Goal: Transaction & Acquisition: Purchase product/service

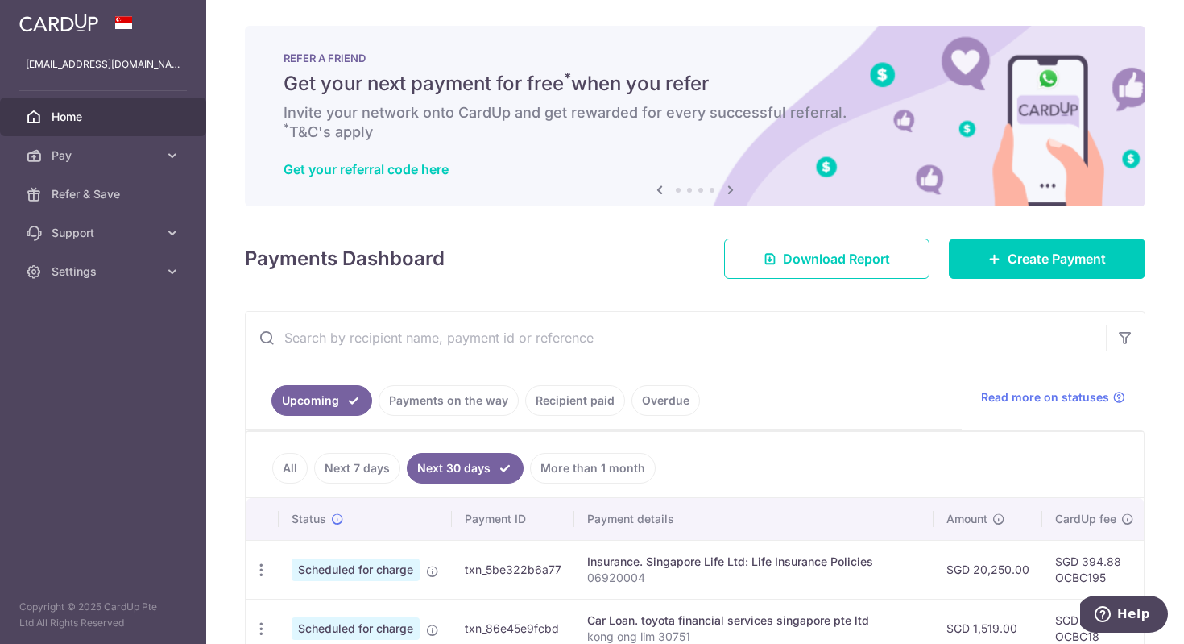
scroll to position [32, 0]
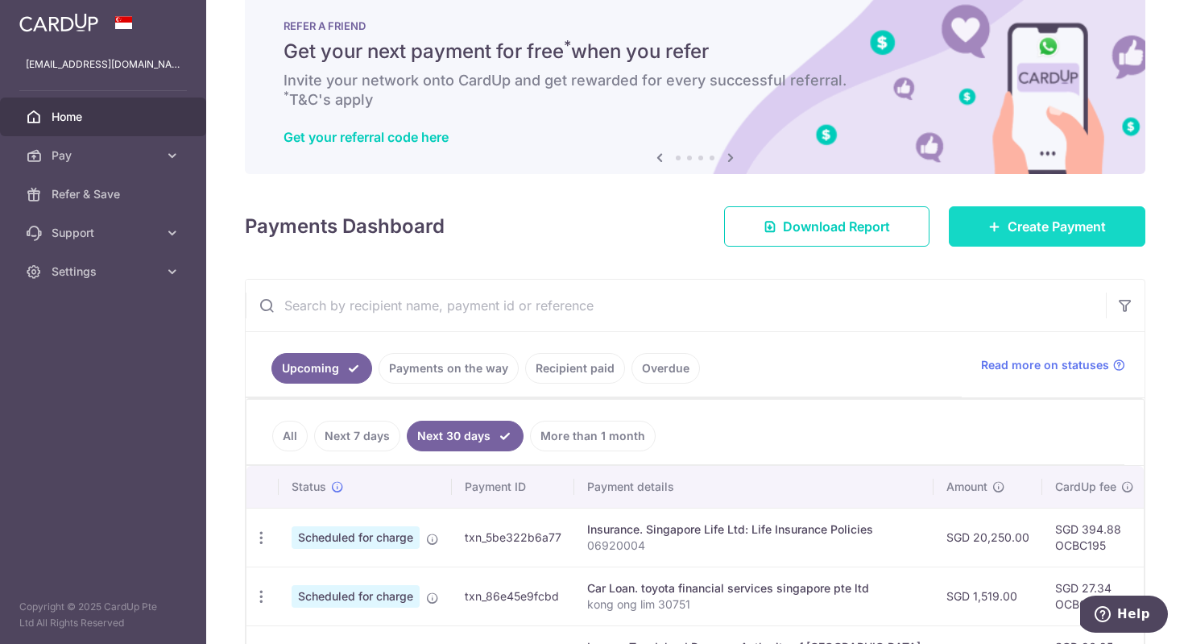
click at [1044, 220] on span "Create Payment" at bounding box center [1057, 226] width 98 height 19
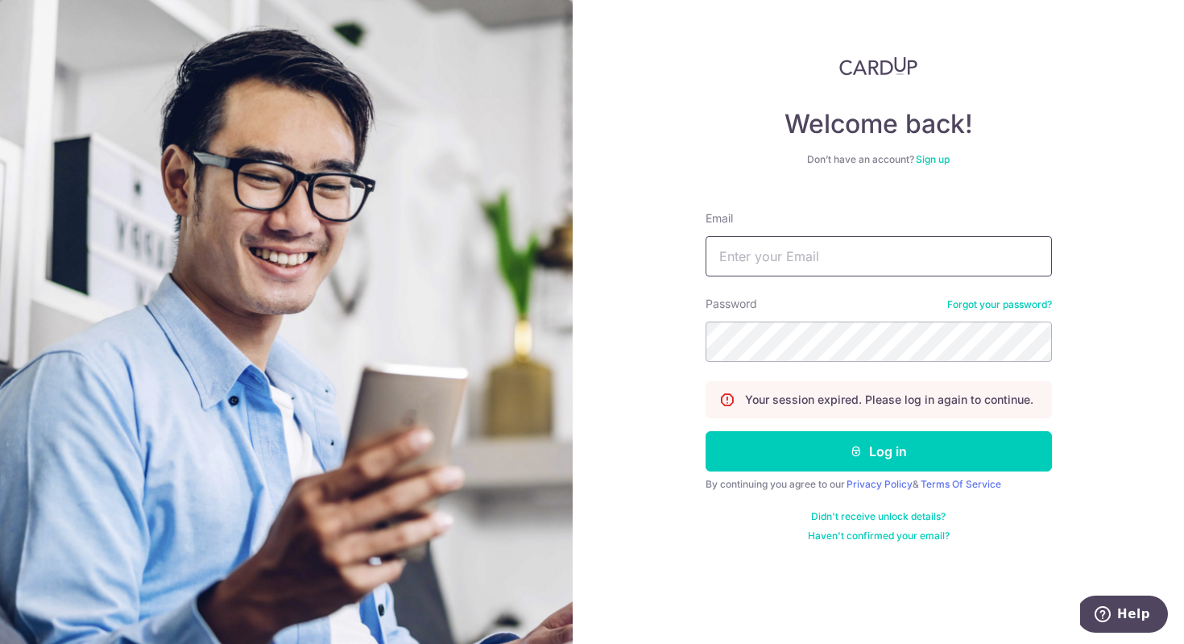
click at [869, 241] on input "Email" at bounding box center [879, 256] width 346 height 40
type input "brainylynn@gmail.com"
click at [842, 472] on form "Email brainylynn@gmail.com Password Forgot your password? Your session expired.…" at bounding box center [879, 370] width 346 height 344
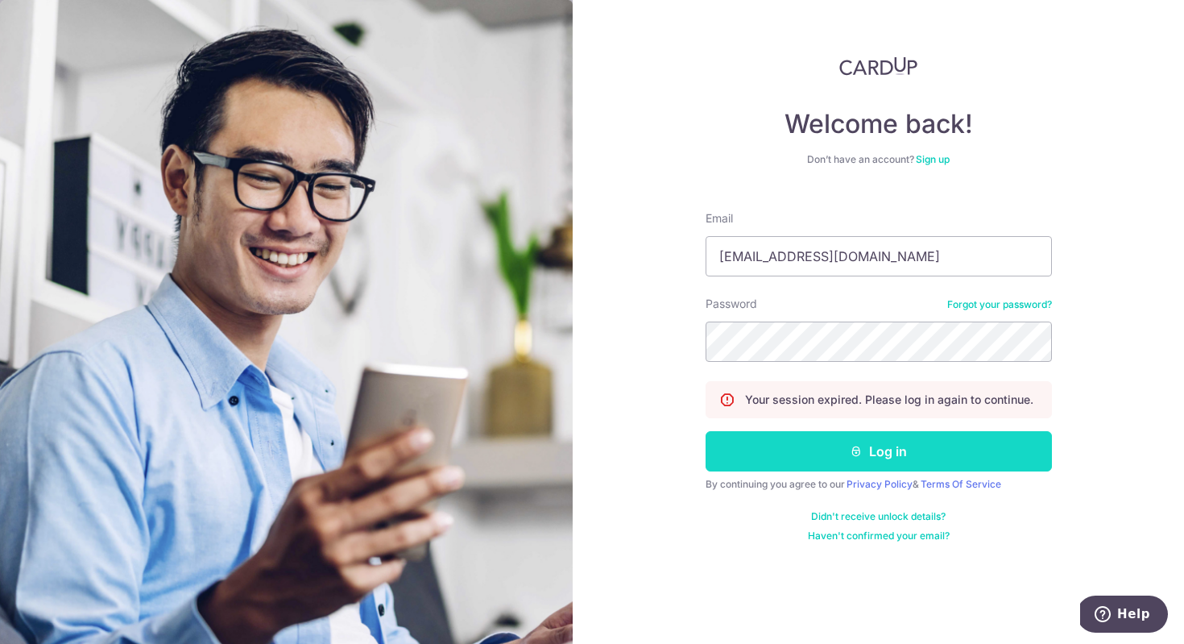
click at [862, 454] on icon "submit" at bounding box center [856, 451] width 13 height 13
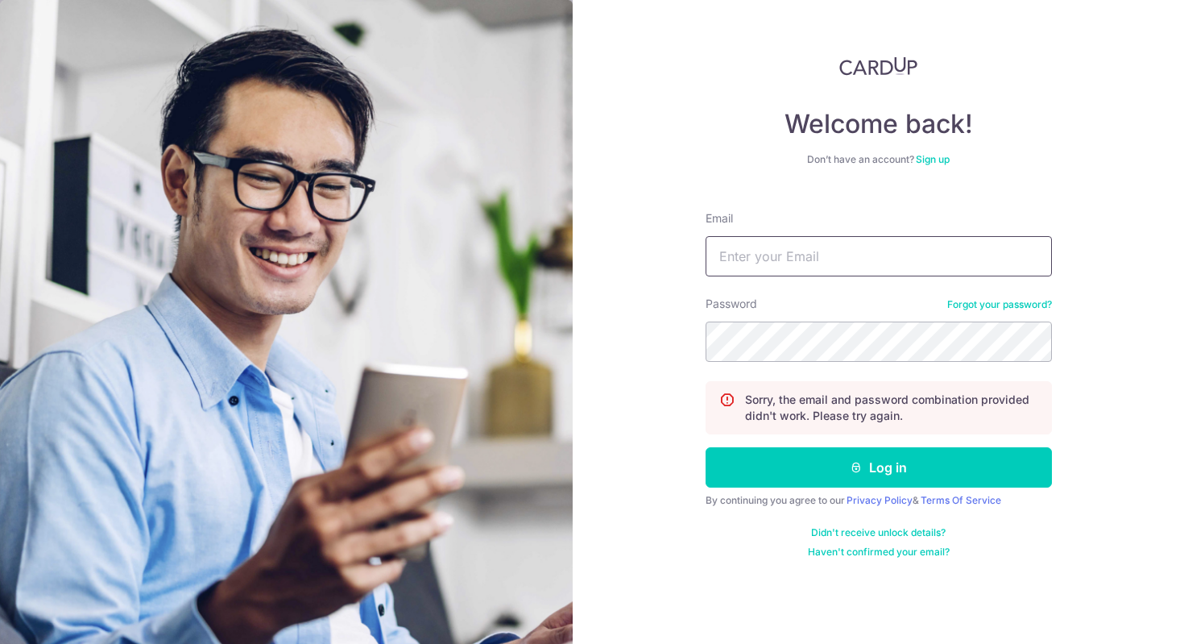
click at [857, 256] on input "Email" at bounding box center [879, 256] width 346 height 40
type input "[EMAIL_ADDRESS][DOMAIN_NAME]"
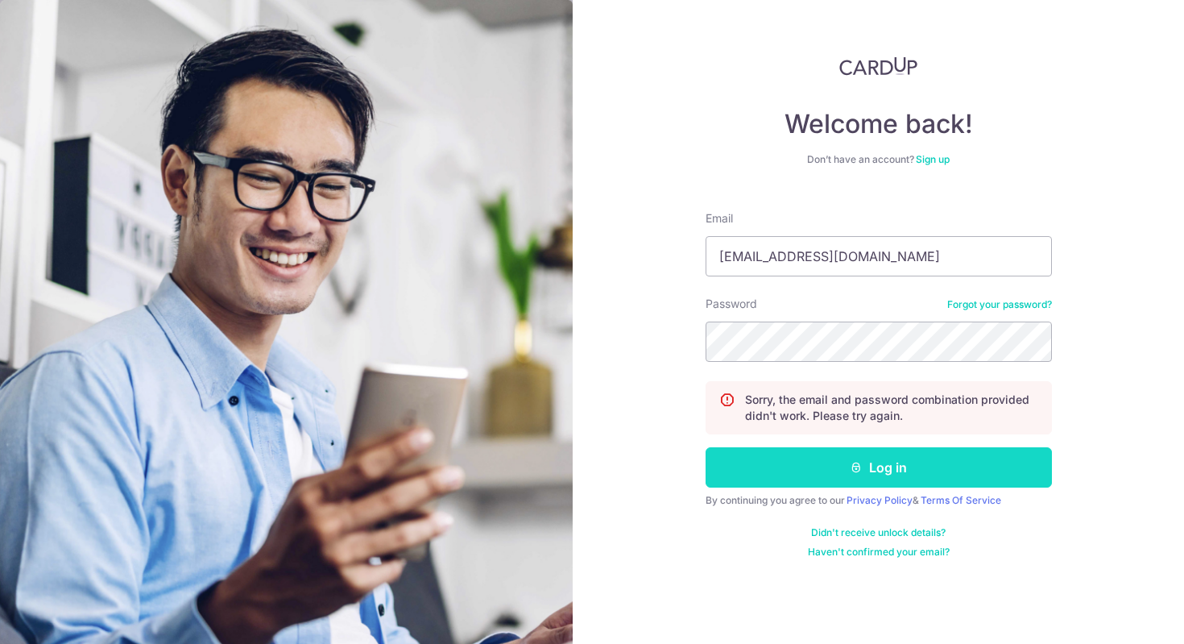
click at [852, 464] on icon "submit" at bounding box center [856, 467] width 13 height 13
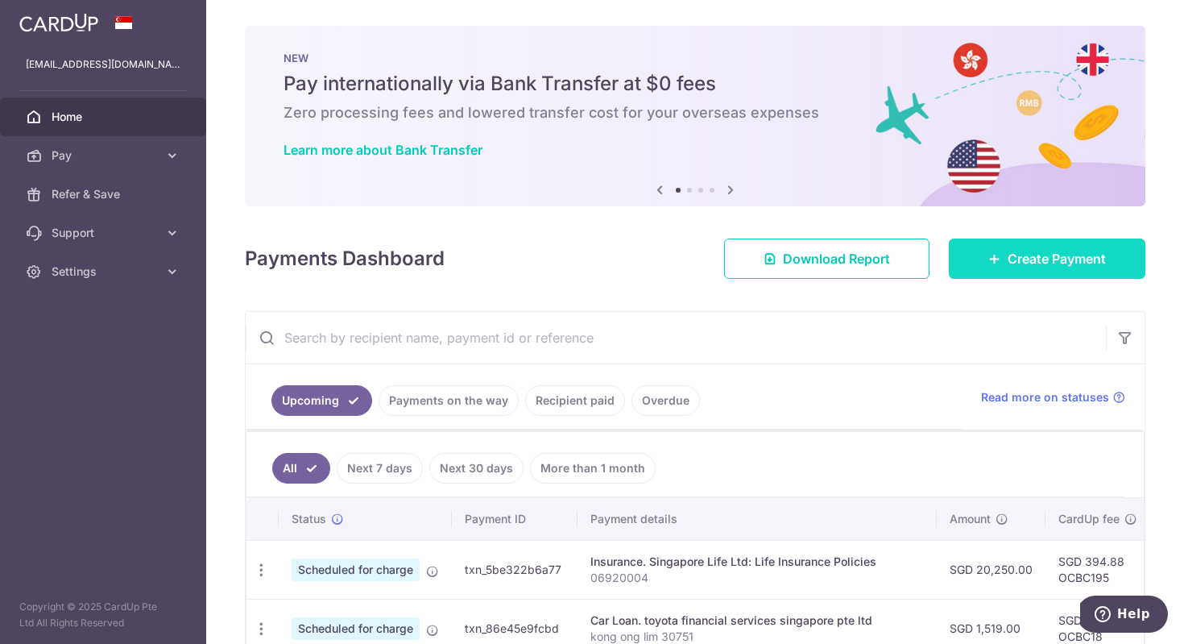
click at [1064, 257] on span "Create Payment" at bounding box center [1057, 258] width 98 height 19
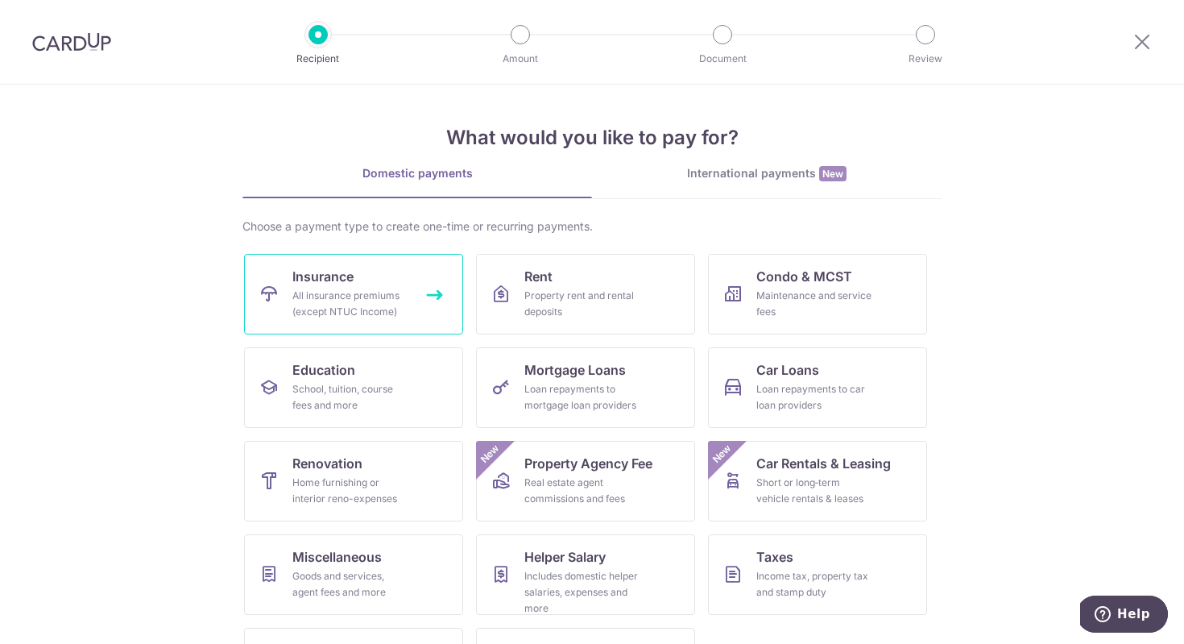
click at [380, 290] on div "All insurance premiums (except NTUC Income)" at bounding box center [350, 304] width 116 height 32
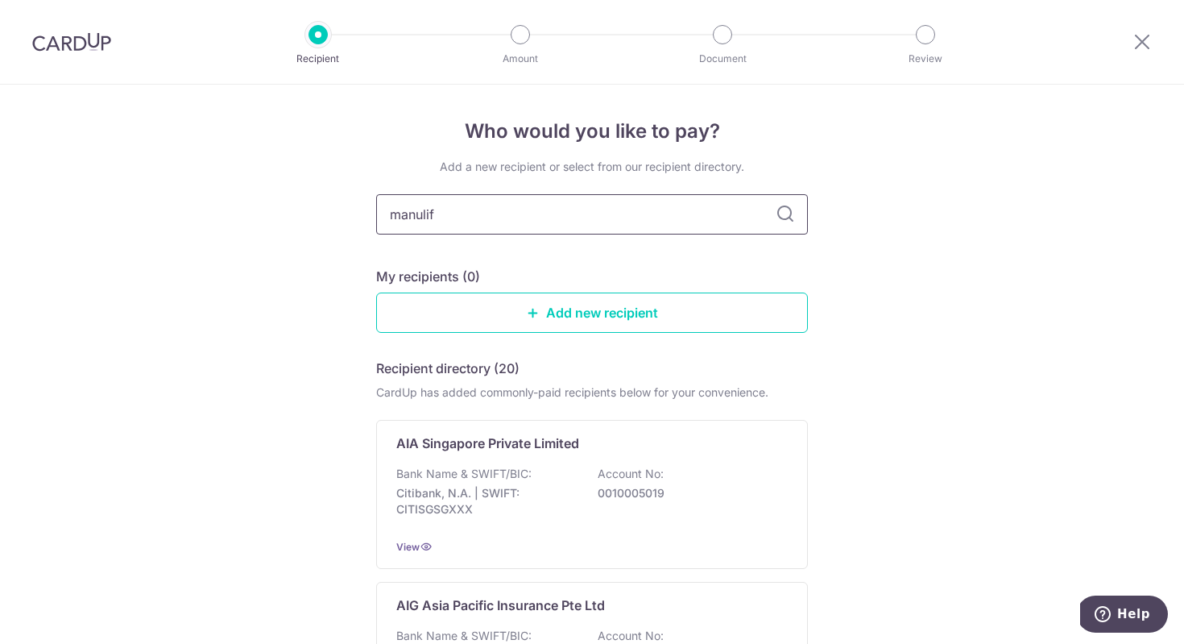
type input "manulife"
click at [944, 450] on div "Who would you like to pay? Add a new recipient or select from our recipient dir…" at bounding box center [592, 478] width 1184 height 786
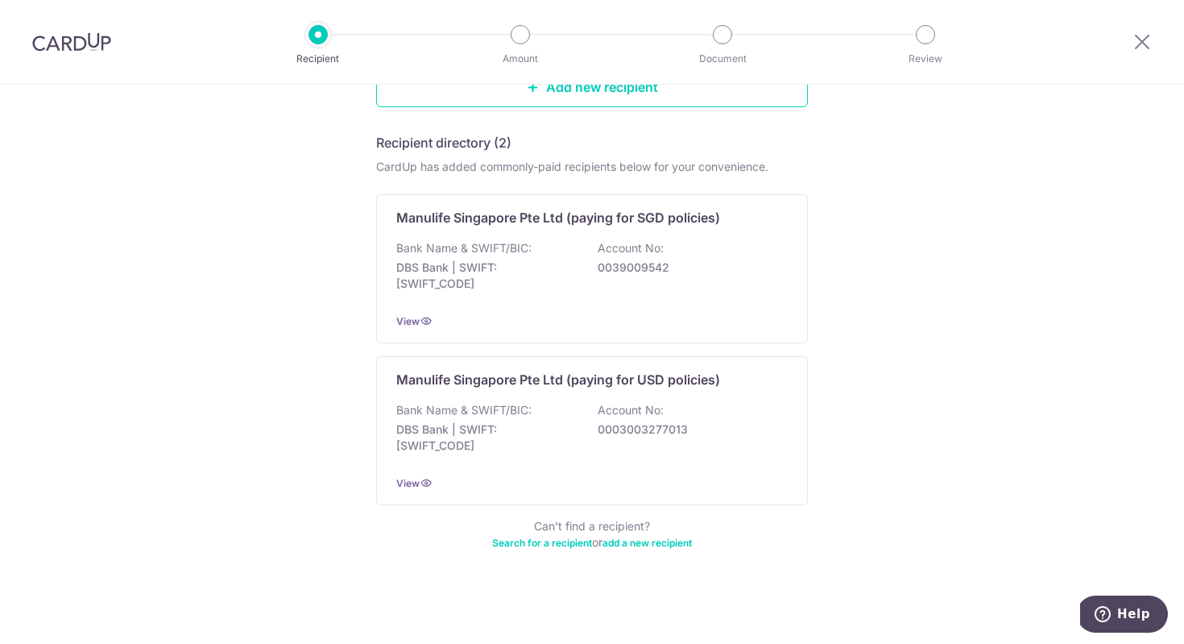
scroll to position [227, 0]
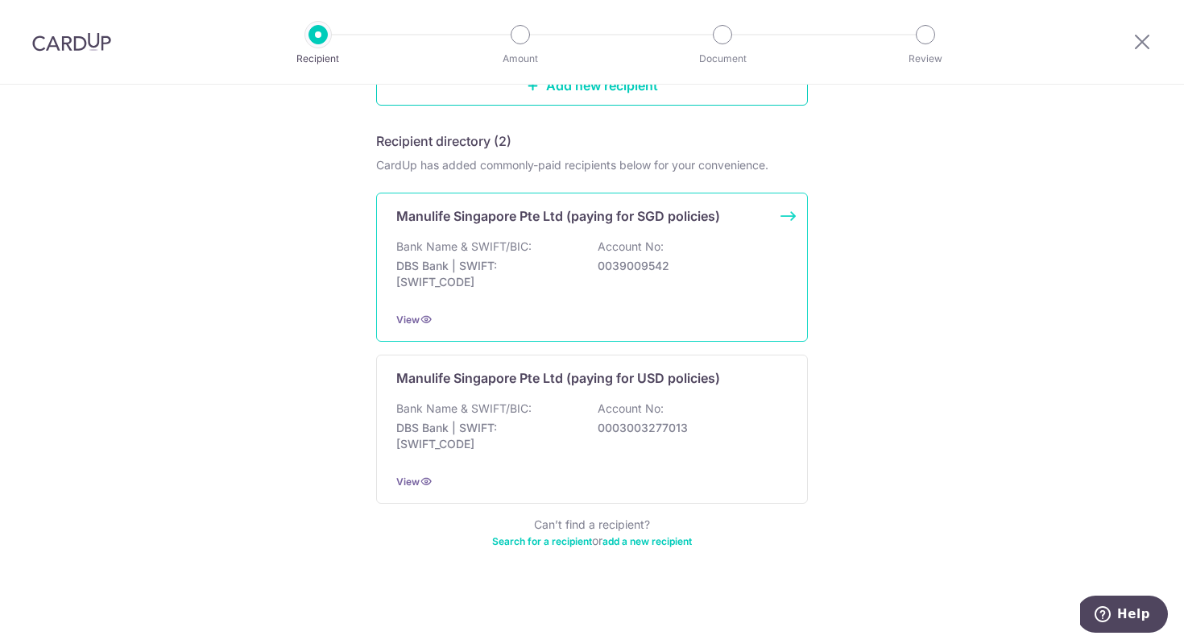
click at [675, 229] on div "Manulife Singapore Pte Ltd (paying for SGD policies) Bank Name & SWIFT/BIC: DBS…" at bounding box center [592, 267] width 432 height 149
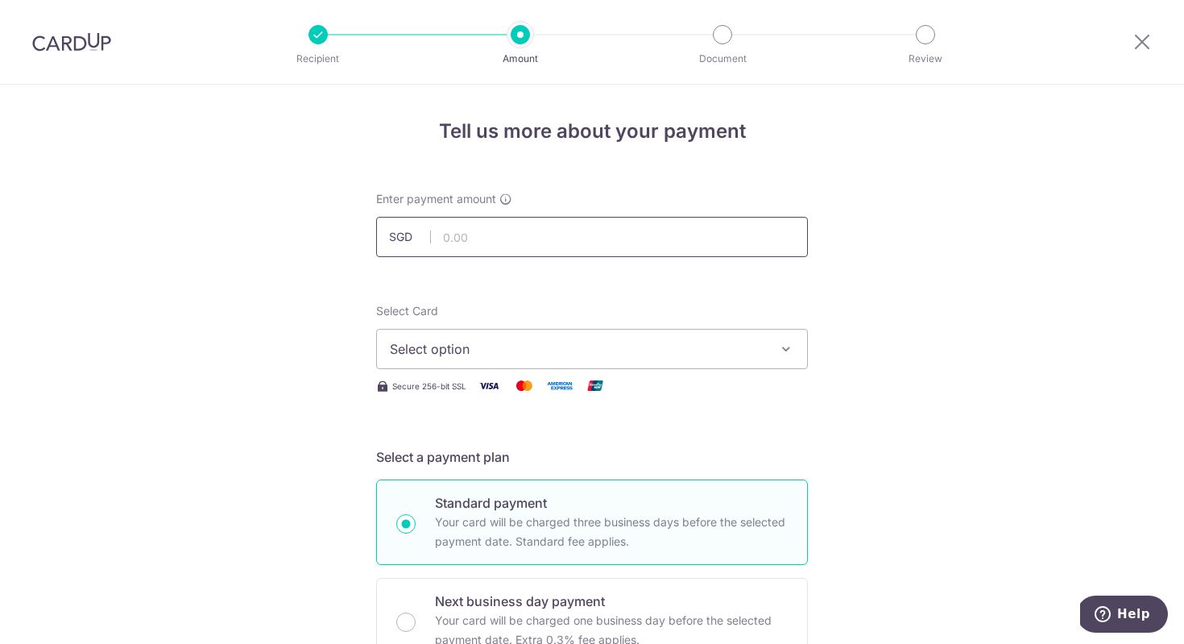
click at [624, 231] on input "text" at bounding box center [592, 237] width 432 height 40
click at [562, 347] on span "Select option" at bounding box center [577, 348] width 375 height 19
type input "2,648.58"
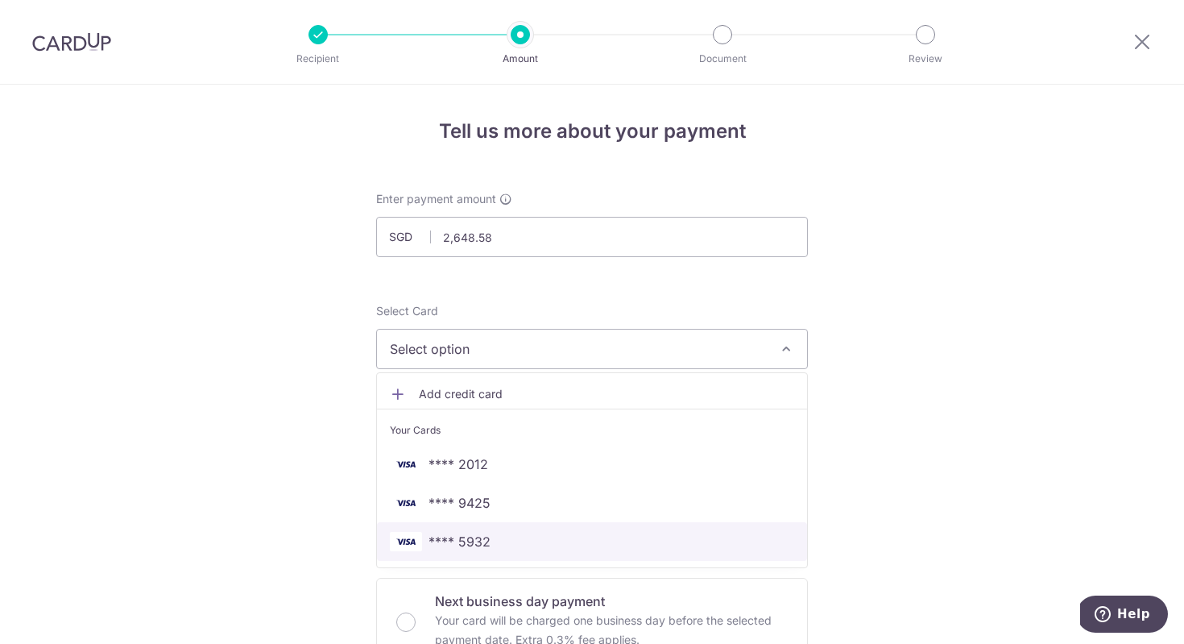
click at [538, 539] on span "**** 5932" at bounding box center [592, 541] width 404 height 19
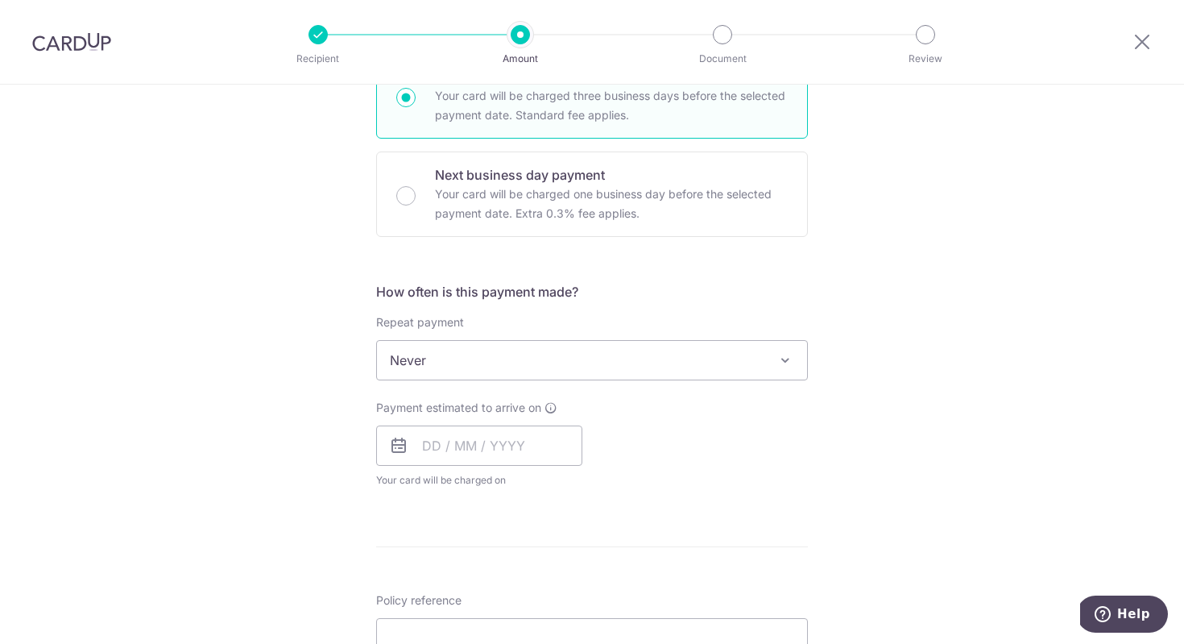
scroll to position [451, 0]
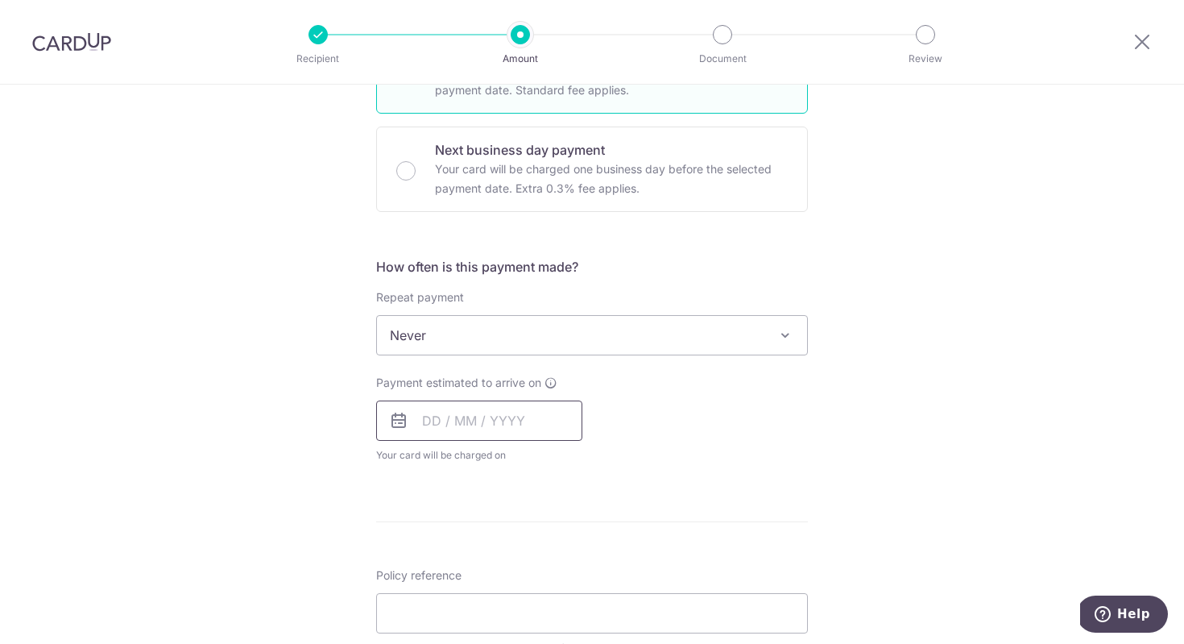
click at [458, 423] on input "text" at bounding box center [479, 420] width 206 height 40
click at [606, 628] on link "25" at bounding box center [603, 632] width 26 height 26
type input "25/10/2025"
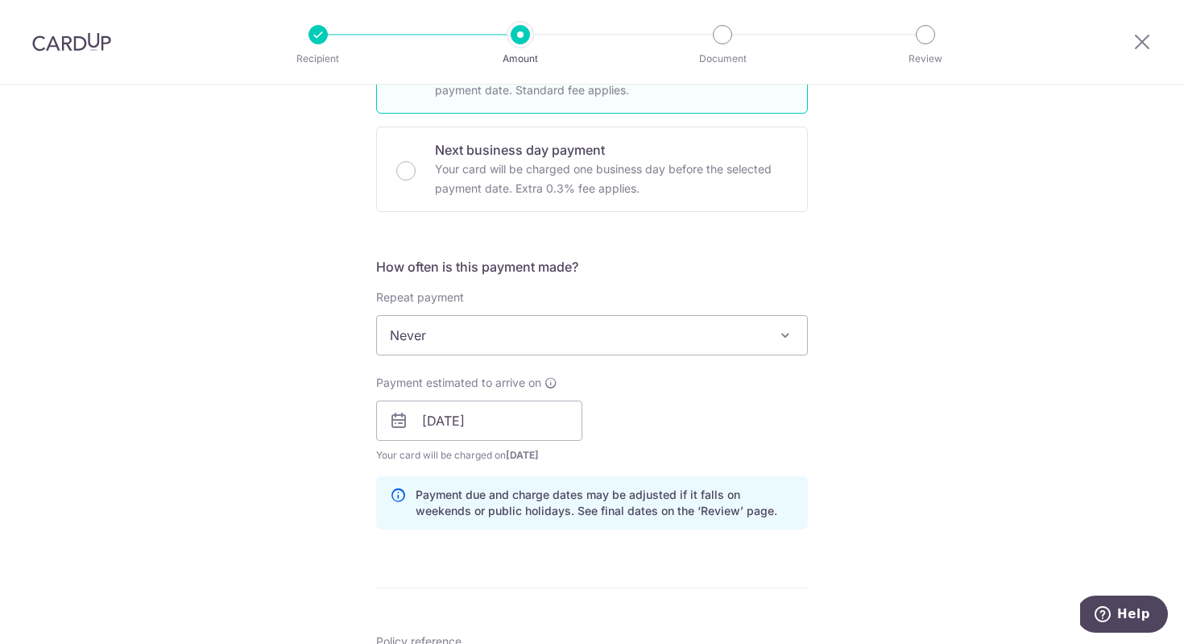
click at [841, 438] on div "Tell us more about your payment Enter payment amount SGD 2,648.58 2648.58 Selec…" at bounding box center [592, 395] width 1184 height 1524
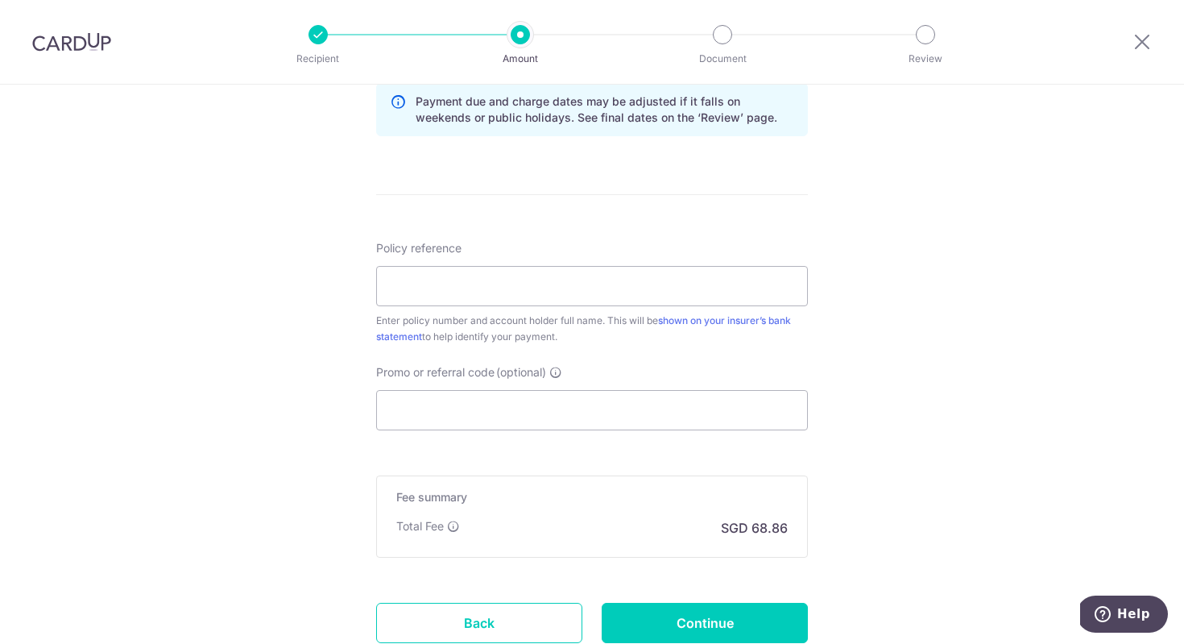
scroll to position [902, 0]
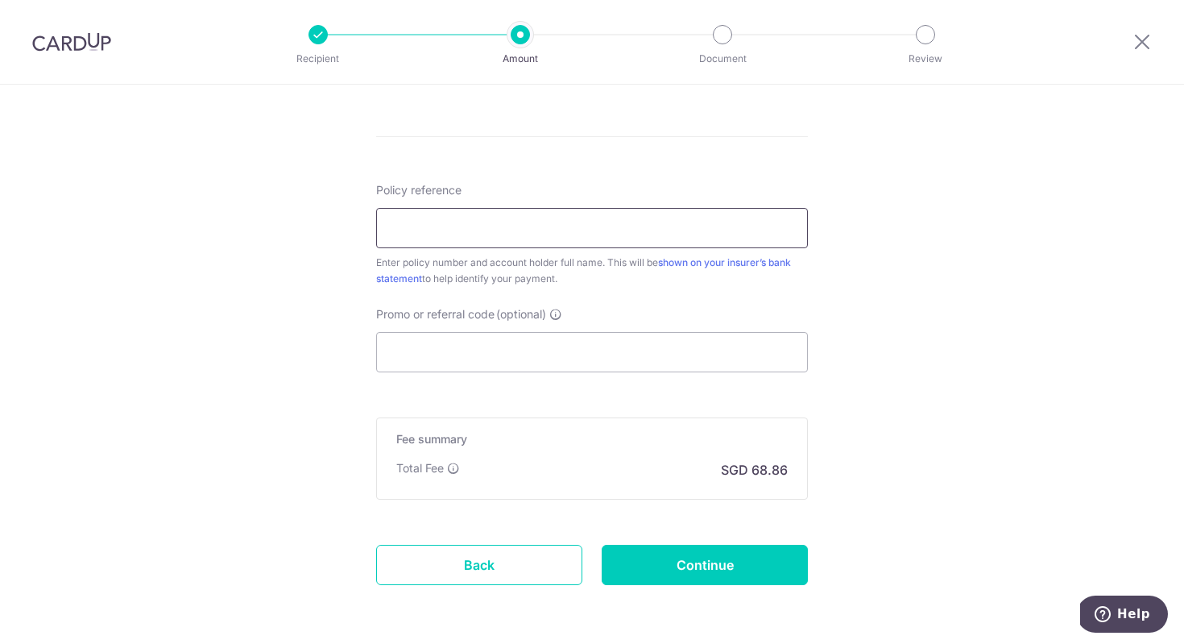
click at [597, 238] on input "Policy reference" at bounding box center [592, 228] width 432 height 40
type input "1492739192"
click at [551, 348] on input "Promo or referral code (optional)" at bounding box center [592, 352] width 432 height 40
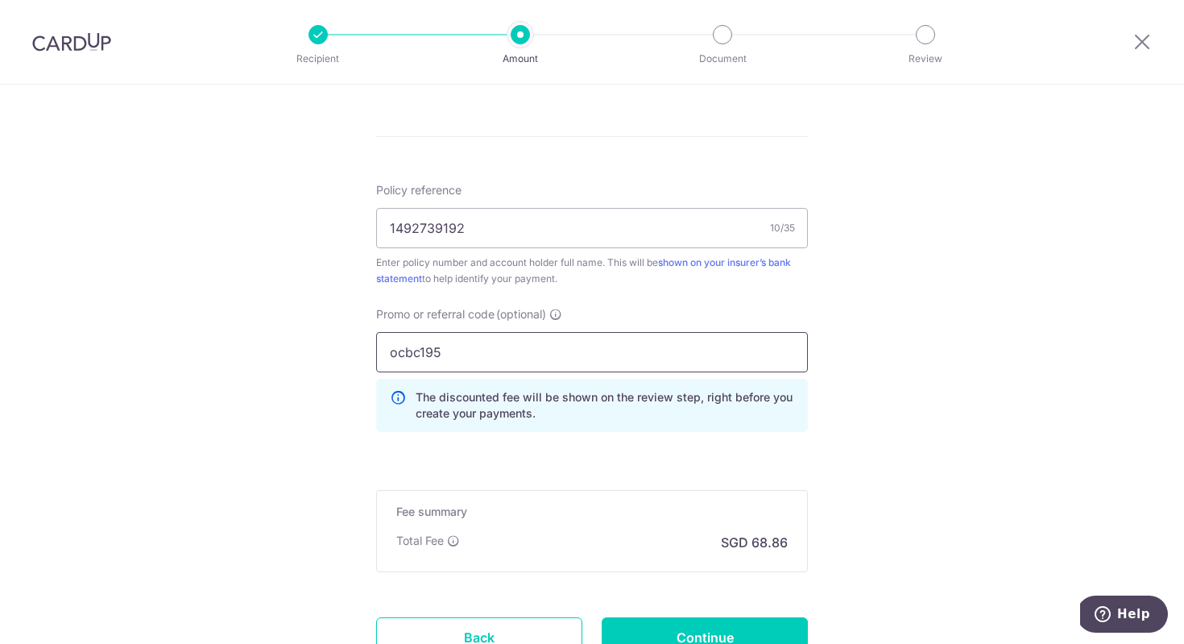
type input "ocbc195"
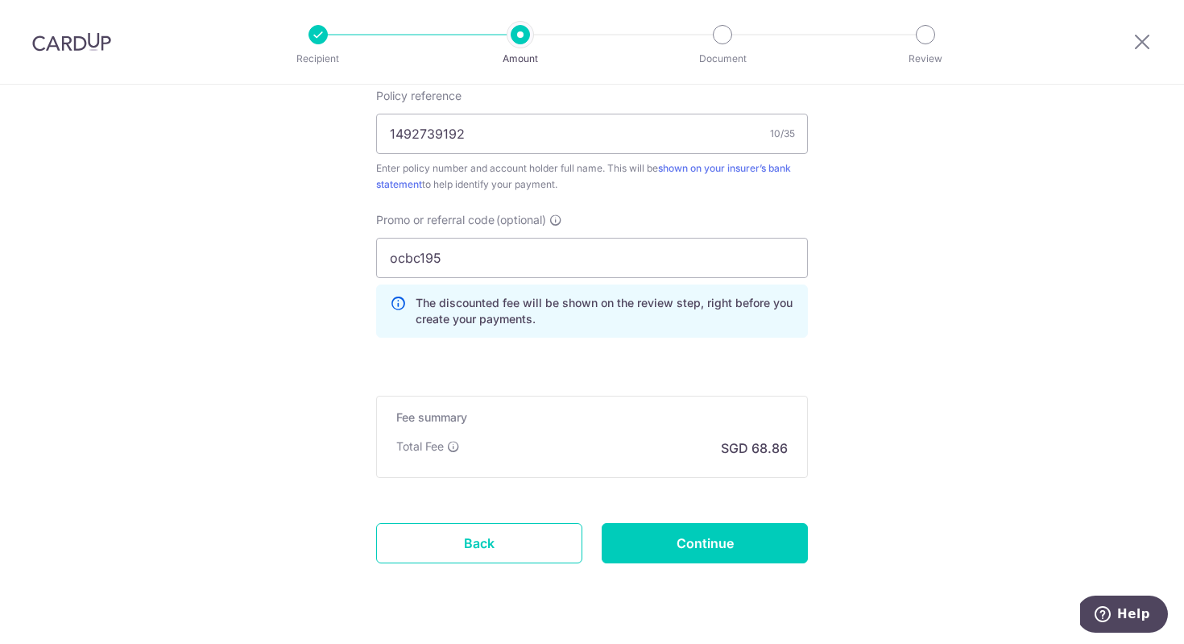
scroll to position [1037, 0]
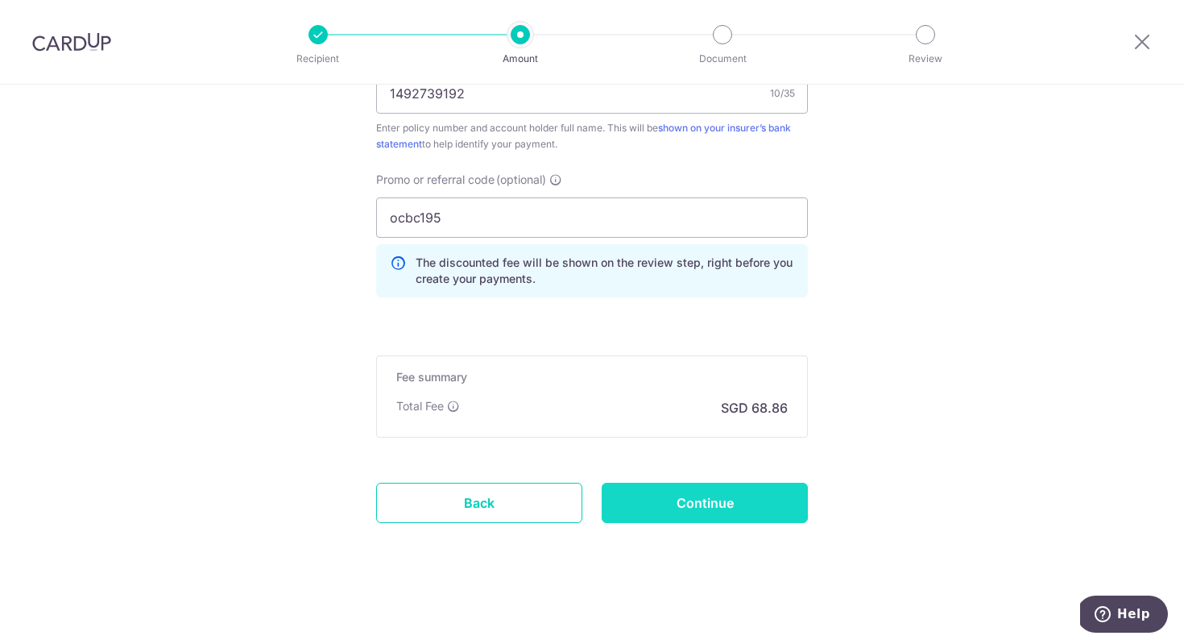
click at [745, 514] on input "Continue" at bounding box center [705, 503] width 206 height 40
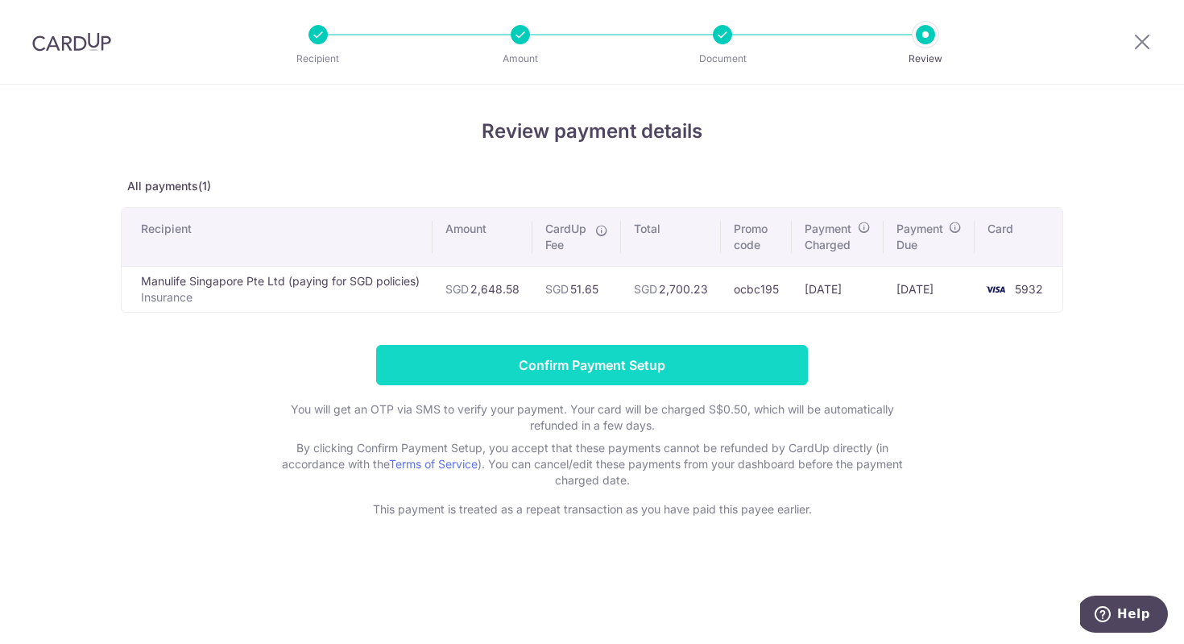
click at [671, 375] on input "Confirm Payment Setup" at bounding box center [592, 365] width 432 height 40
